Goal: Information Seeking & Learning: Learn about a topic

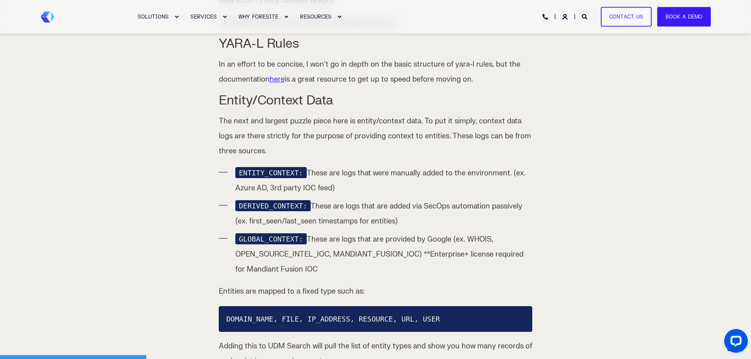
scroll to position [749, 0]
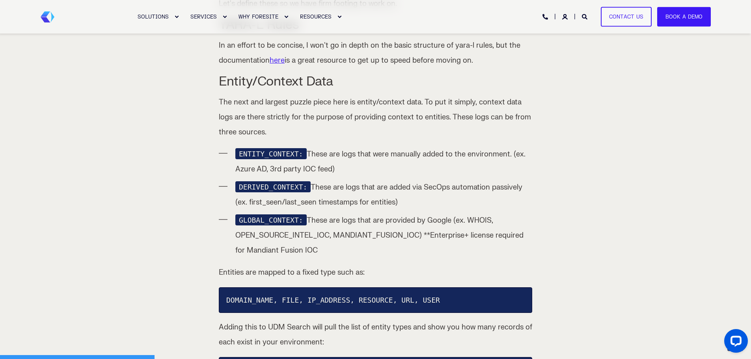
drag, startPoint x: 240, startPoint y: 205, endPoint x: 406, endPoint y: 232, distance: 168.1
click at [406, 232] on li "GLOBAL_CONTEXT: These are logs that are provided by Google (ex. WHOIS, OPEN_SOU…" at bounding box center [383, 235] width 297 height 45
drag, startPoint x: 332, startPoint y: 237, endPoint x: 339, endPoint y: 235, distance: 7.2
click at [333, 237] on li "GLOBAL_CONTEXT: These are logs that are provided by Google (ex. WHOIS, OPEN_SOU…" at bounding box center [383, 235] width 297 height 45
click at [355, 229] on li "GLOBAL_CONTEXT: These are logs that are provided by Google (ex. WHOIS, OPEN_SOU…" at bounding box center [383, 235] width 297 height 45
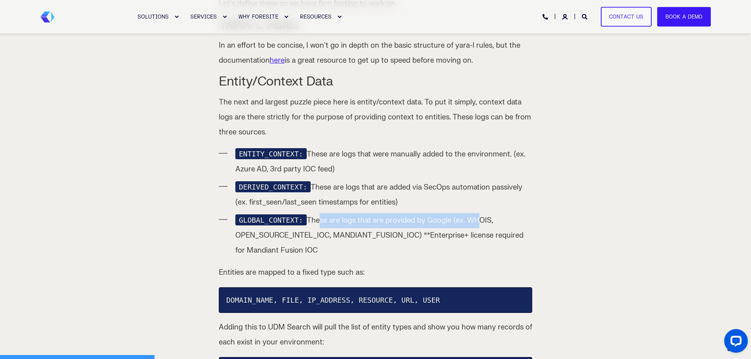
drag, startPoint x: 310, startPoint y: 207, endPoint x: 469, endPoint y: 205, distance: 159.3
click at [469, 213] on li "GLOBAL_CONTEXT: These are logs that are provided by Google (ex. WHOIS, OPEN_SOU…" at bounding box center [383, 235] width 297 height 45
click at [482, 213] on li "GLOBAL_CONTEXT: These are logs that are provided by Google (ex. WHOIS, OPEN_SOU…" at bounding box center [383, 235] width 297 height 45
drag, startPoint x: 236, startPoint y: 204, endPoint x: 387, endPoint y: 235, distance: 154.3
click at [387, 235] on li "GLOBAL_CONTEXT: These are logs that are provided by Google (ex. WHOIS, OPEN_SOU…" at bounding box center [383, 235] width 297 height 45
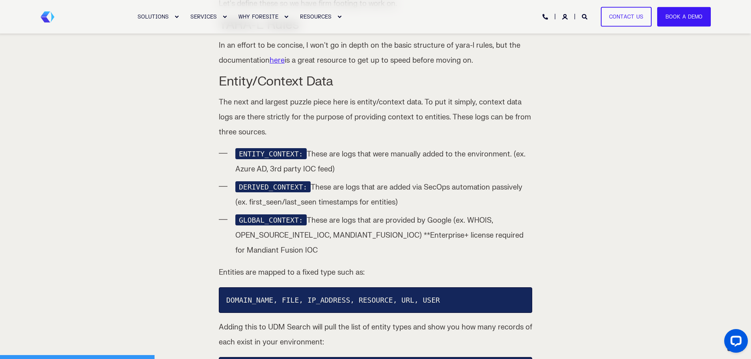
click at [387, 235] on li "GLOBAL_CONTEXT: These are logs that are provided by Google (ex. WHOIS, OPEN_SOU…" at bounding box center [383, 235] width 297 height 45
drag, startPoint x: 309, startPoint y: 170, endPoint x: 417, endPoint y: 176, distance: 108.2
click at [420, 180] on li "DERIVED_CONTEXT: These are logs that are added via SecOps automation passively …" at bounding box center [383, 195] width 297 height 30
click at [423, 184] on li "DERIVED_CONTEXT: These are logs that are added via SecOps automation passively …" at bounding box center [383, 195] width 297 height 30
drag, startPoint x: 392, startPoint y: 194, endPoint x: 218, endPoint y: 191, distance: 174.0
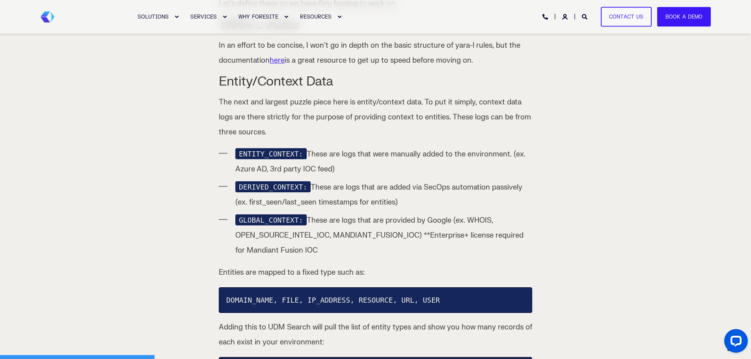
click at [439, 180] on li "DERIVED_CONTEXT: These are logs that are added via SecOps automation passively …" at bounding box center [383, 195] width 297 height 30
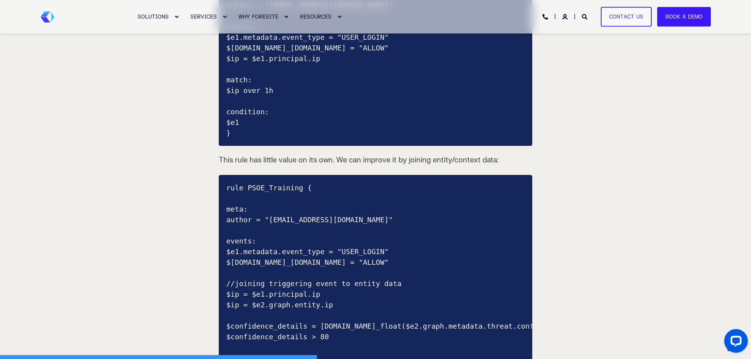
scroll to position [1656, 0]
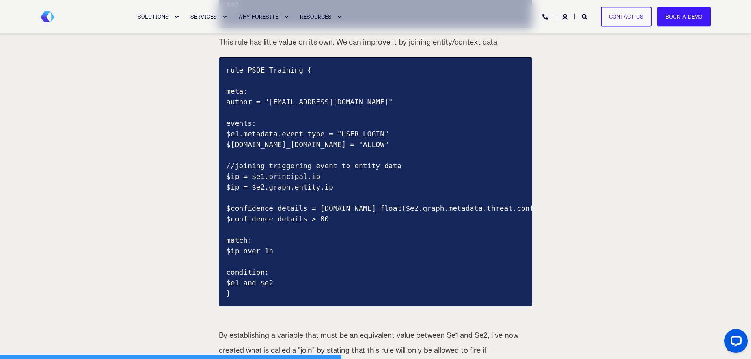
drag, startPoint x: 242, startPoint y: 161, endPoint x: 349, endPoint y: 169, distance: 106.8
click at [349, 169] on pre "rule PSOE_Training { meta: author = "cody.rochester@foresite.com" events: $e1.m…" at bounding box center [376, 181] width 314 height 249
drag, startPoint x: 341, startPoint y: 174, endPoint x: 265, endPoint y: 172, distance: 75.4
click at [265, 172] on pre "rule PSOE_Training { meta: author = "cody.rochester@foresite.com" events: $e1.m…" at bounding box center [376, 181] width 314 height 249
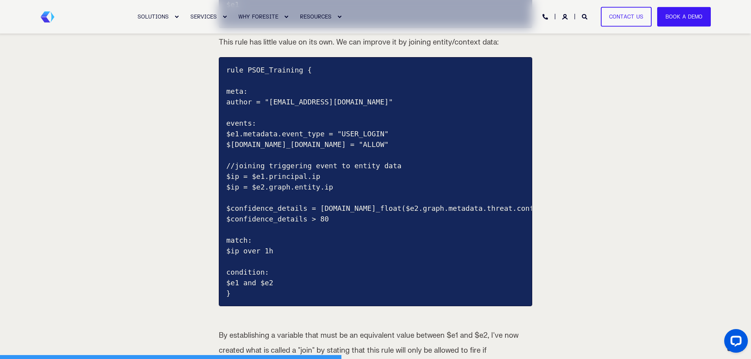
drag, startPoint x: 347, startPoint y: 205, endPoint x: 248, endPoint y: 193, distance: 99.8
click at [240, 193] on pre "rule PSOE_Training { meta: author = "cody.rochester@foresite.com" events: $e1.m…" at bounding box center [376, 181] width 314 height 249
click at [363, 205] on pre "rule PSOE_Training { meta: author = "cody.rochester@foresite.com" events: $e1.m…" at bounding box center [376, 181] width 314 height 249
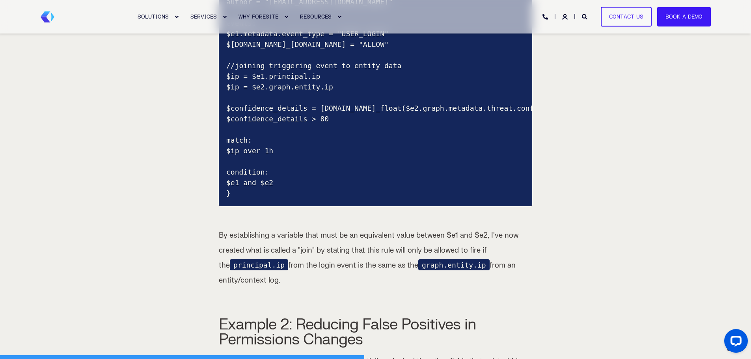
scroll to position [1775, 0]
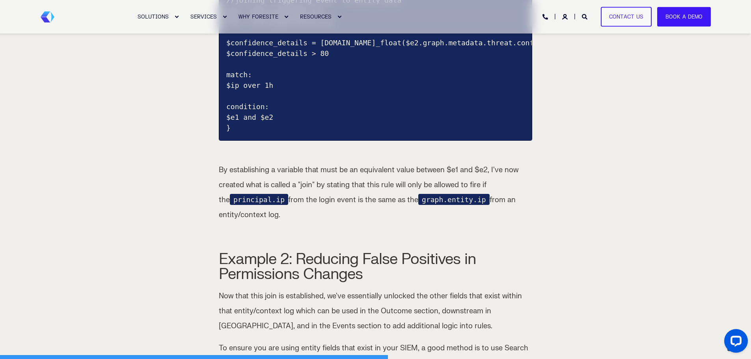
scroll to position [1893, 0]
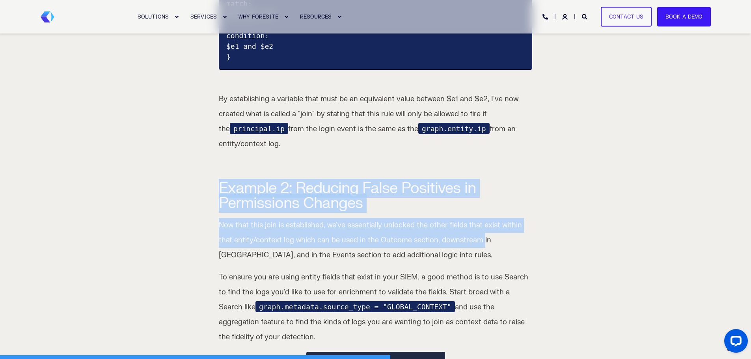
drag, startPoint x: 241, startPoint y: 184, endPoint x: 477, endPoint y: 225, distance: 239.1
click at [478, 226] on div "Continuing on from my initial PSOE Study Guide where I shared my experience pas…" at bounding box center [375, 288] width 345 height 3710
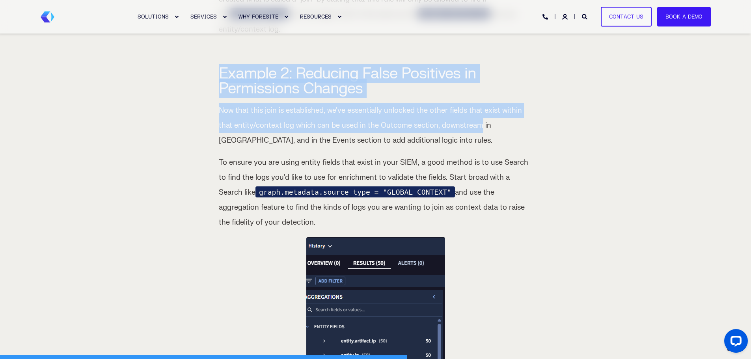
scroll to position [2011, 0]
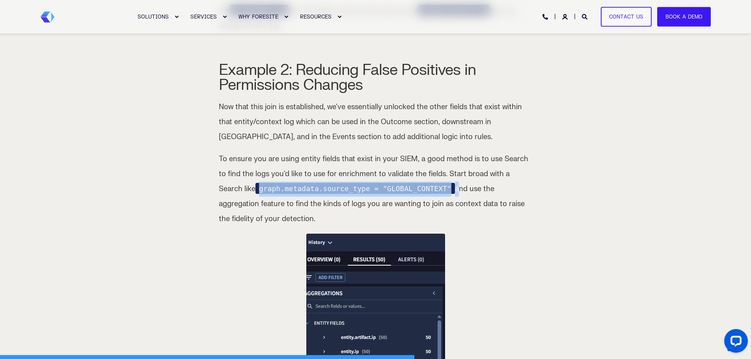
drag, startPoint x: 417, startPoint y: 179, endPoint x: 234, endPoint y: 181, distance: 183.0
click at [234, 181] on p "To ensure you are using entity fields that exist in your SIEM, a good method is…" at bounding box center [376, 189] width 314 height 75
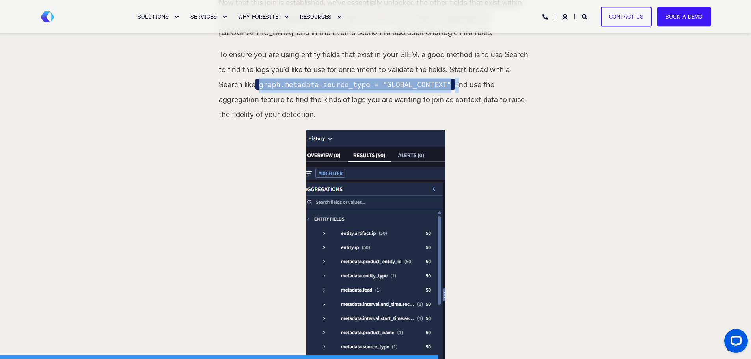
scroll to position [2130, 0]
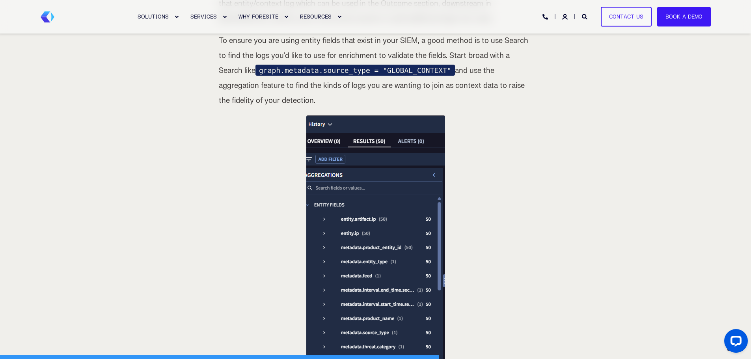
drag, startPoint x: 307, startPoint y: 117, endPoint x: 568, endPoint y: 242, distance: 289.1
click at [568, 242] on div "Continuing on from my initial PSOE Study Guide where I shared my experience pas…" at bounding box center [375, 40] width 751 height 3734
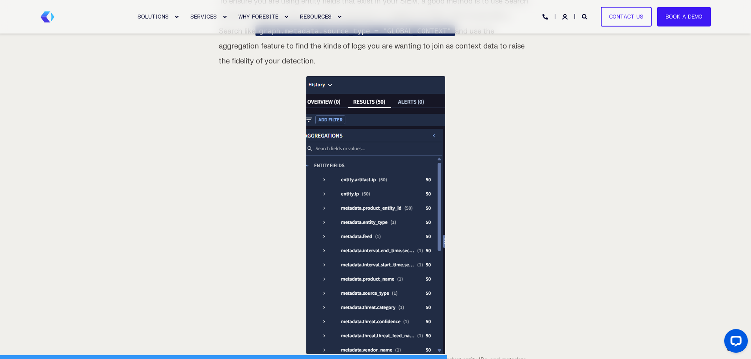
click at [543, 164] on div "Continuing on from my initial PSOE Study Guide where I shared my experience pas…" at bounding box center [375, 12] width 345 height 3710
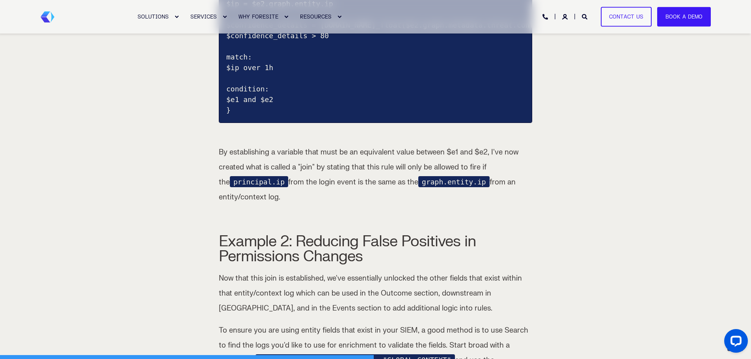
scroll to position [1854, 0]
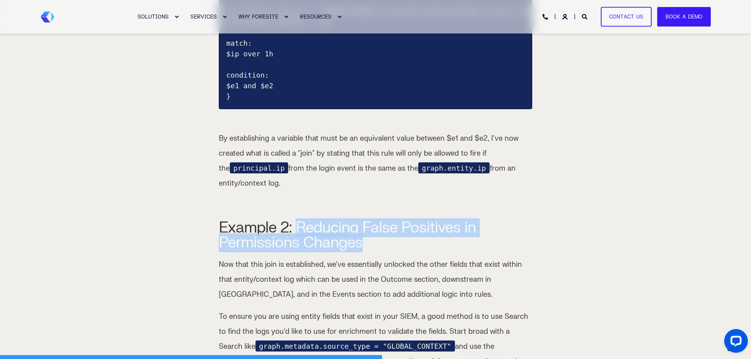
drag, startPoint x: 368, startPoint y: 235, endPoint x: 381, endPoint y: 235, distance: 13.4
click at [299, 226] on h2 "Example 2: Reducing False Positives in Permissions Changes" at bounding box center [376, 235] width 314 height 30
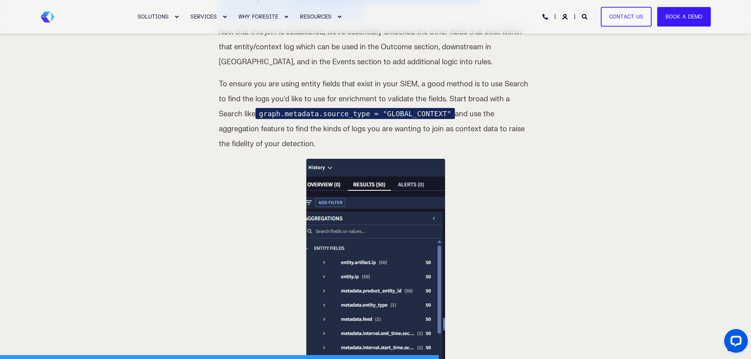
scroll to position [2011, 0]
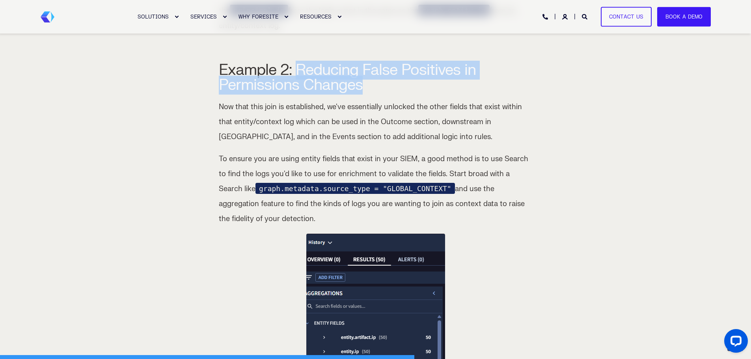
click at [308, 66] on h2 "Example 2: Reducing False Positives in Permissions Changes" at bounding box center [376, 78] width 314 height 30
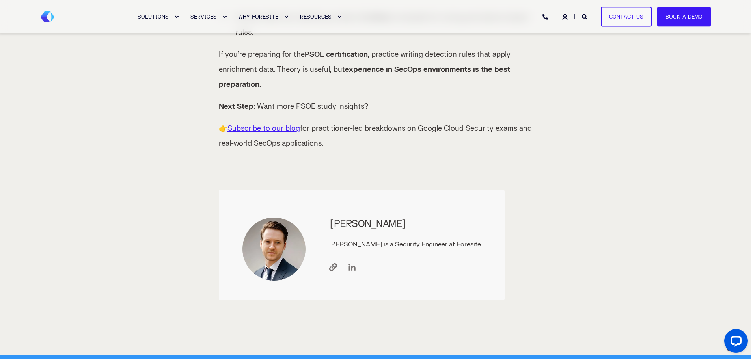
scroll to position [3668, 0]
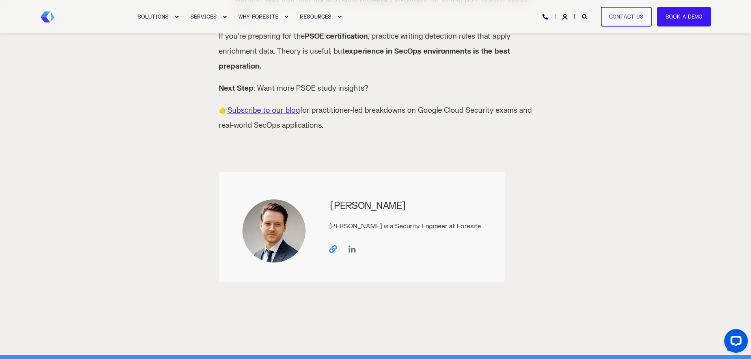
click at [330, 245] on icon "Visit the website" at bounding box center [333, 249] width 8 height 8
click at [353, 246] on icon "Go to linkedin" at bounding box center [352, 249] width 7 height 7
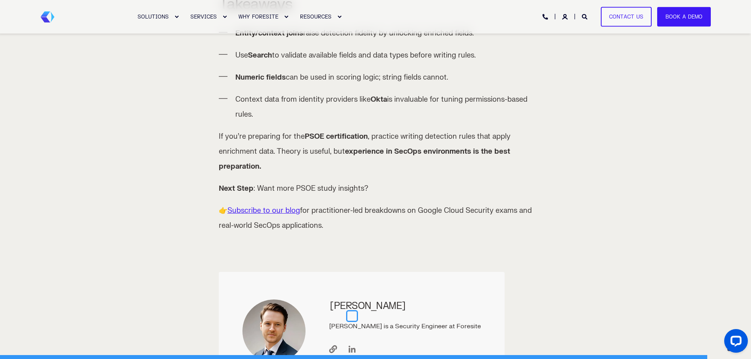
scroll to position [3431, 0]
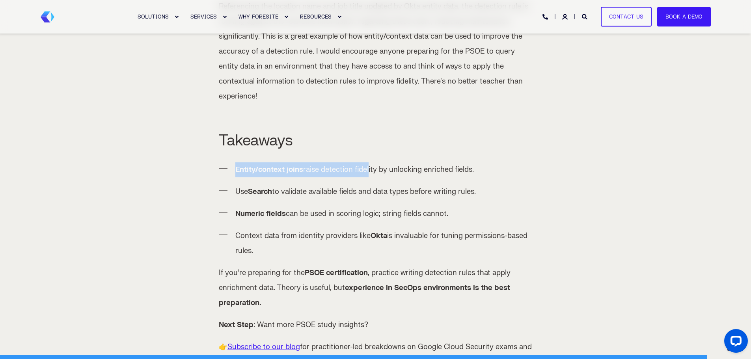
drag, startPoint x: 233, startPoint y: 136, endPoint x: 368, endPoint y: 136, distance: 134.5
click at [368, 148] on ul "Entity/context joins raise detection fidelity by unlocking enriched fields. Use…" at bounding box center [376, 203] width 314 height 110
click at [366, 185] on p "Use Search to validate available fields and data types before writing rules." at bounding box center [383, 192] width 297 height 15
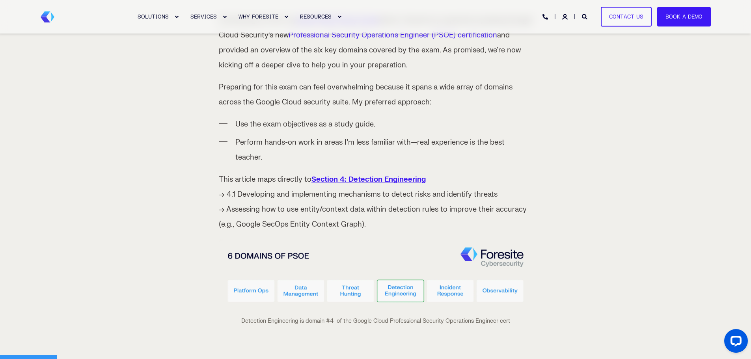
scroll to position [355, 0]
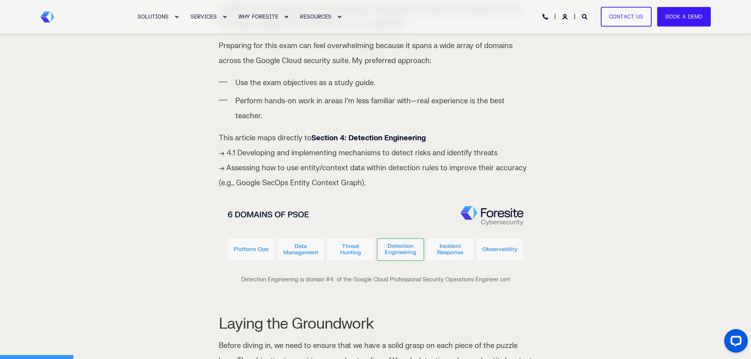
click at [363, 134] on link "Section 4: Detection Engineering" at bounding box center [369, 138] width 114 height 9
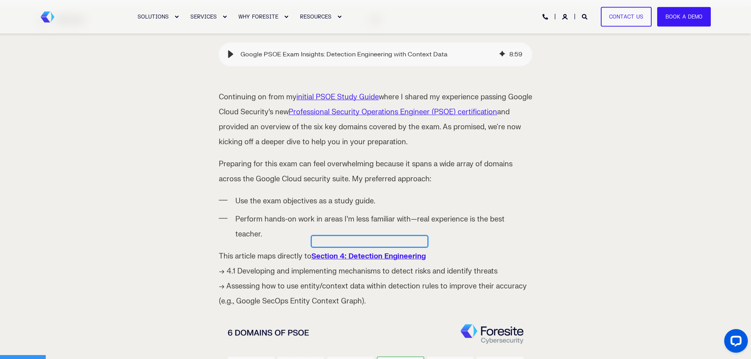
scroll to position [197, 0]
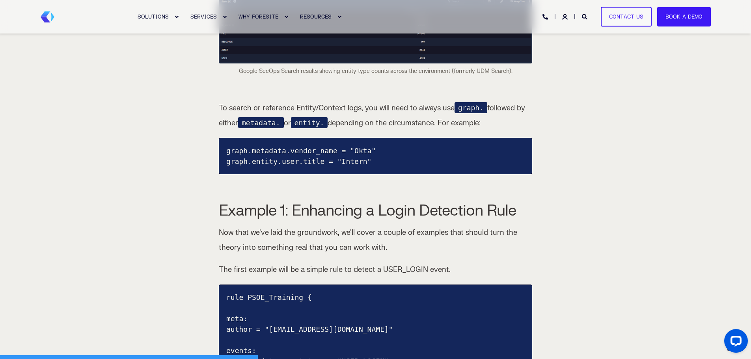
scroll to position [1262, 0]
